Goal: Find specific page/section: Find specific page/section

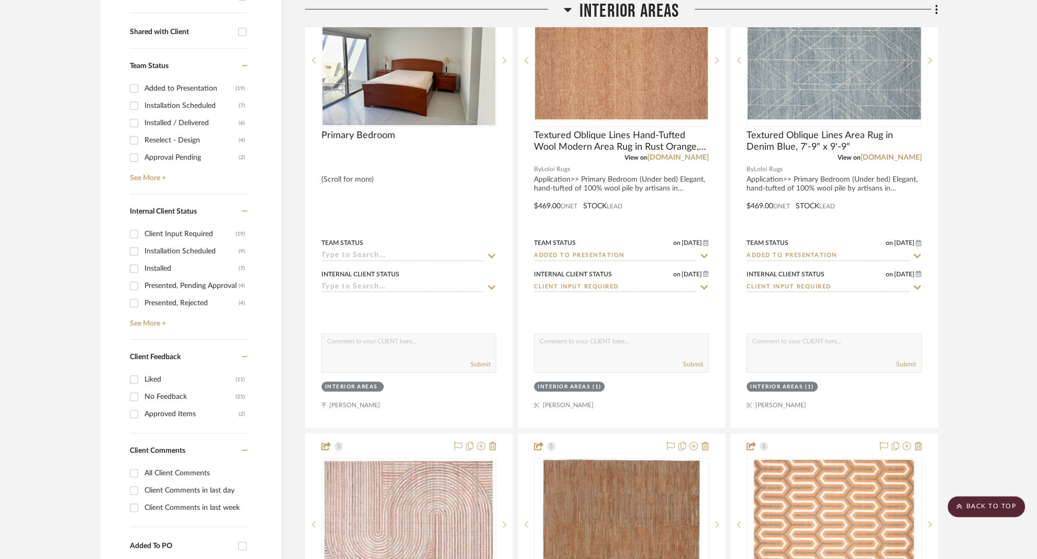
scroll to position [434, 0]
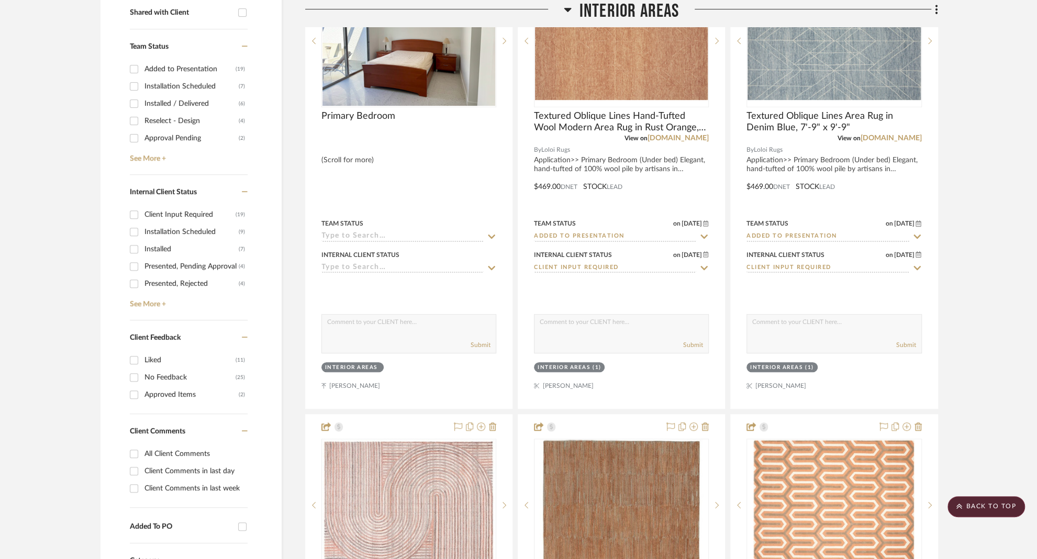
click at [133, 469] on input "Client Comments in last day" at bounding box center [134, 471] width 17 height 17
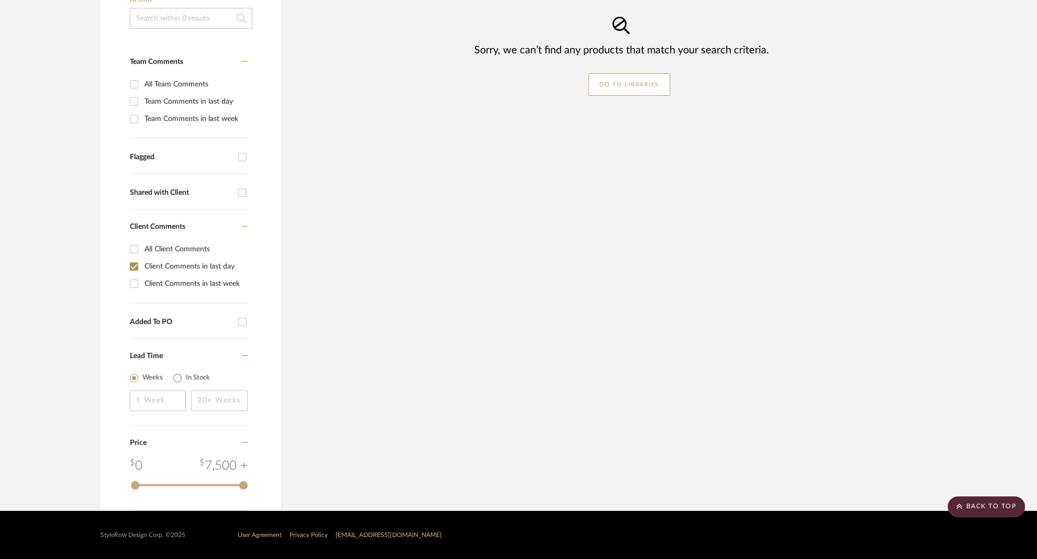
scroll to position [252, 0]
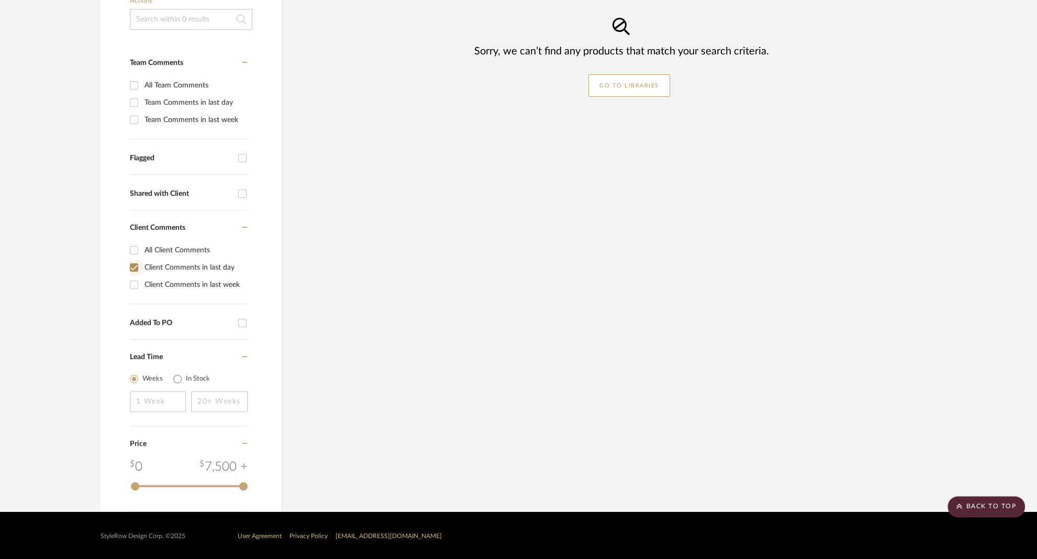
click at [134, 267] on input "Client Comments in last day" at bounding box center [134, 267] width 17 height 17
checkbox input "false"
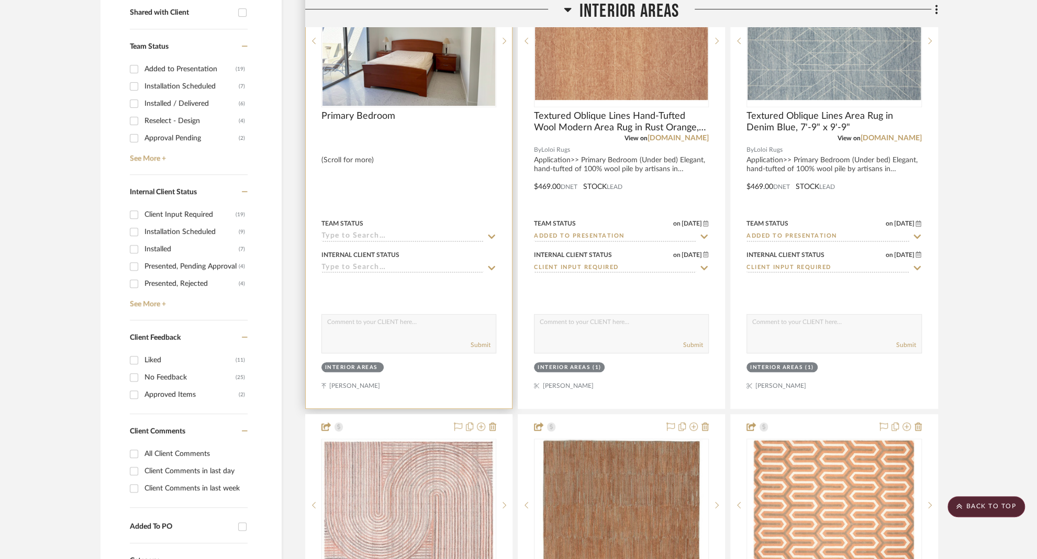
scroll to position [190, 0]
